Goal: Task Accomplishment & Management: Use online tool/utility

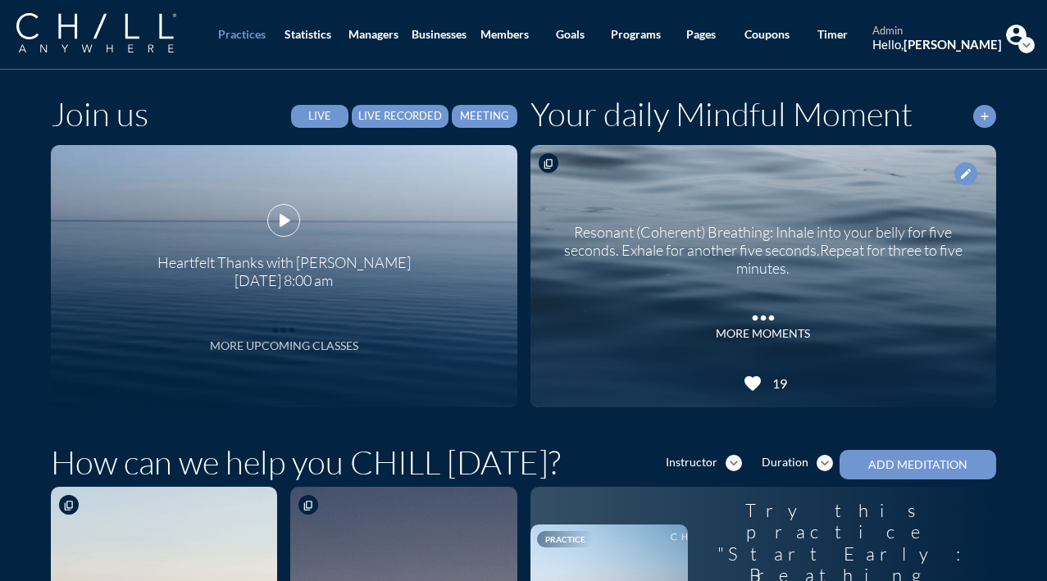
click at [302, 348] on div "More Upcoming Classes" at bounding box center [284, 346] width 148 height 14
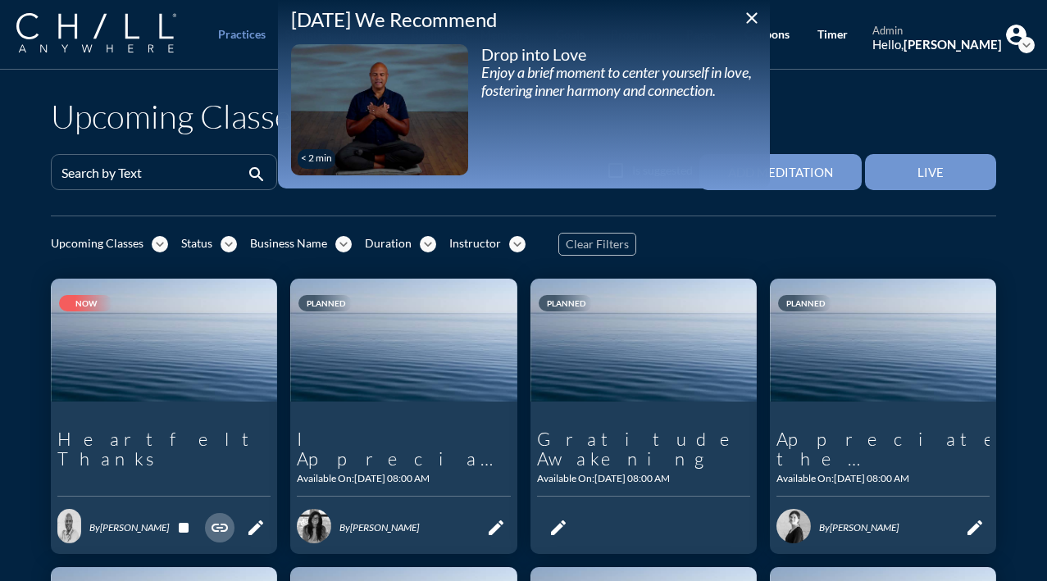
click at [213, 518] on icon "link" at bounding box center [220, 528] width 20 height 20
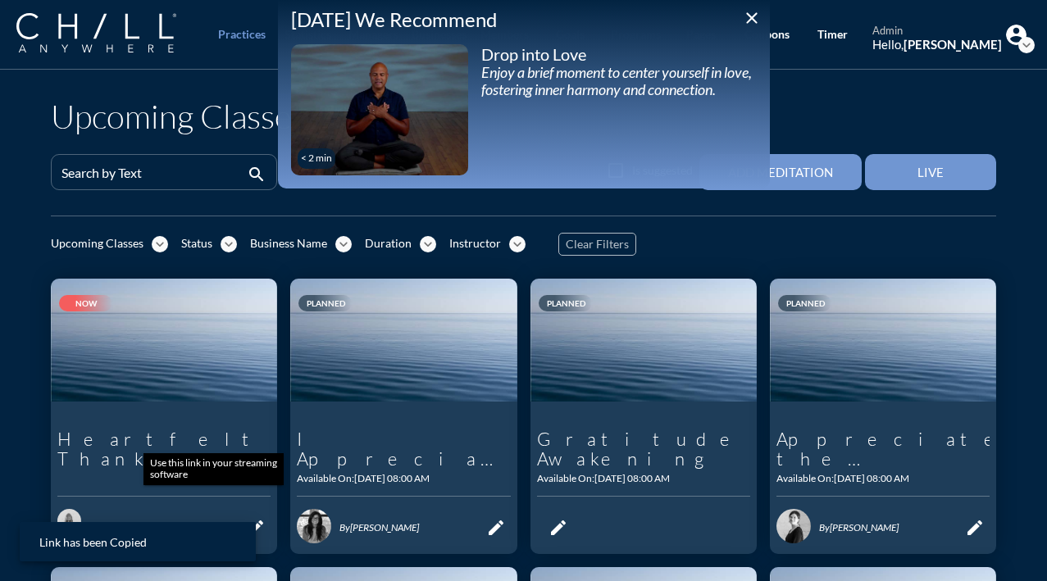
scroll to position [3, 0]
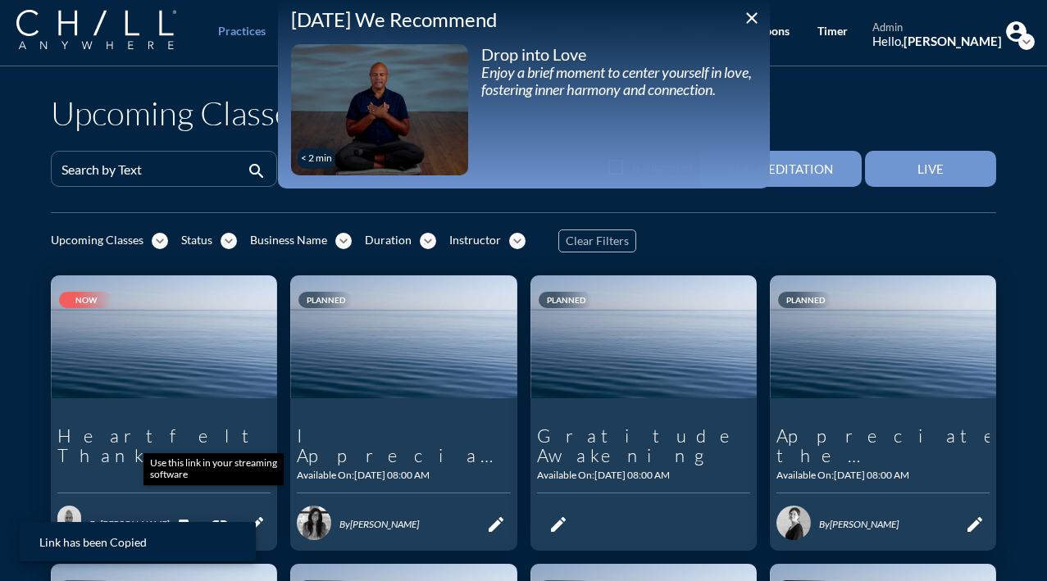
click at [214, 515] on icon "link" at bounding box center [220, 525] width 20 height 20
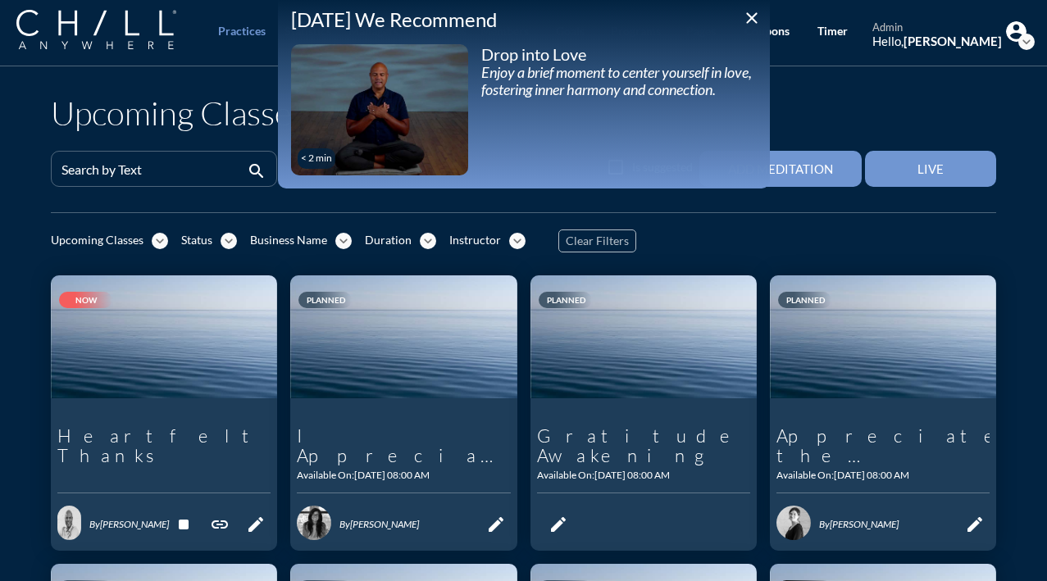
click at [752, 17] on icon "close" at bounding box center [752, 18] width 20 height 20
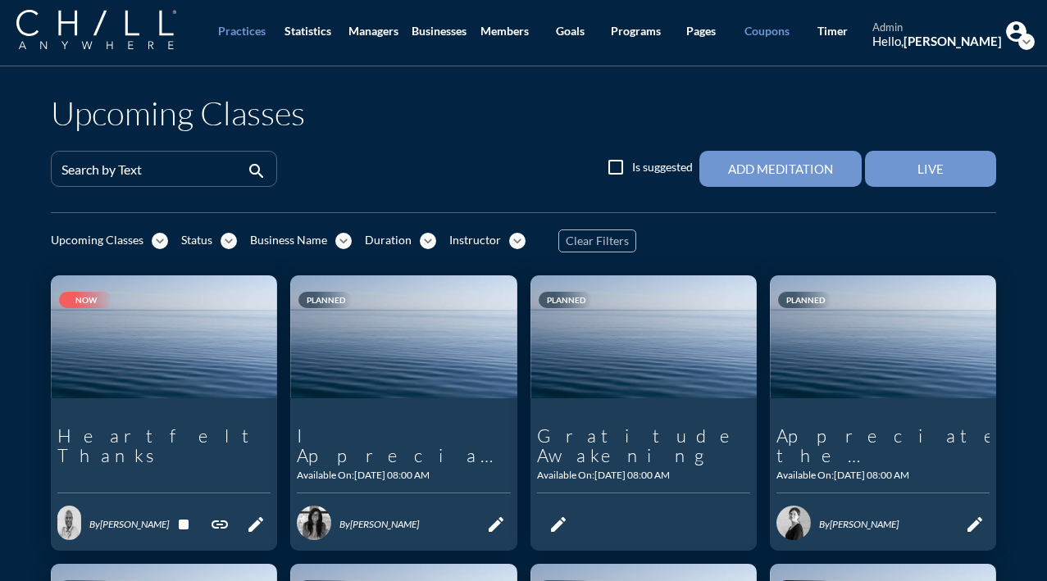
scroll to position [0, 0]
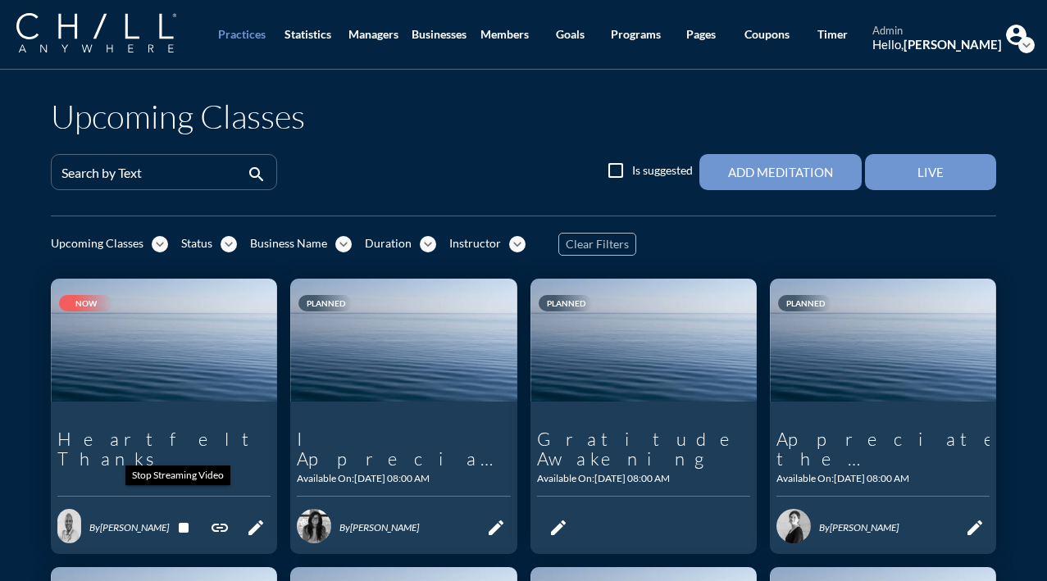
click at [176, 518] on icon "stop" at bounding box center [184, 528] width 20 height 20
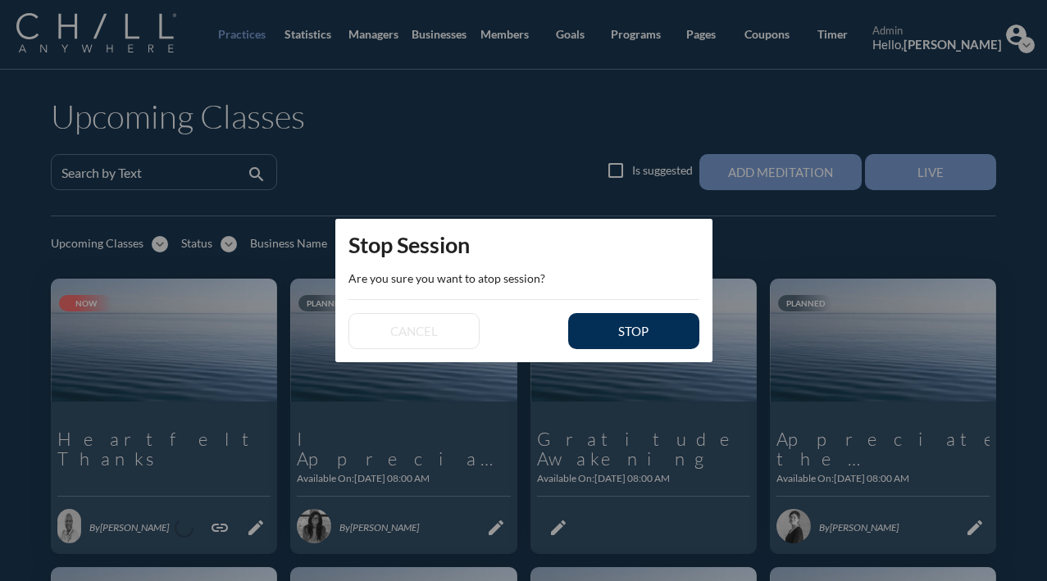
click at [663, 336] on div "stop" at bounding box center [634, 331] width 74 height 15
